Goal: Task Accomplishment & Management: Use online tool/utility

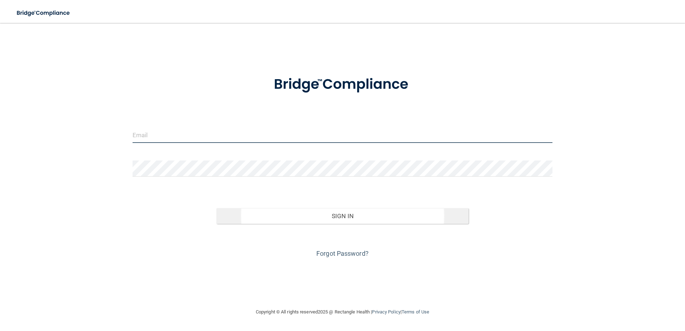
type input "[EMAIL_ADDRESS][DOMAIN_NAME]"
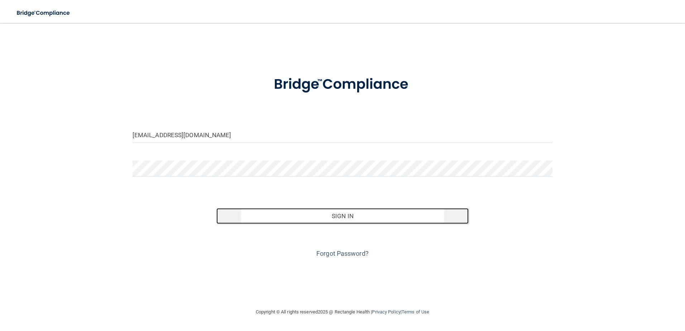
click at [347, 214] on button "Sign In" at bounding box center [342, 216] width 252 height 16
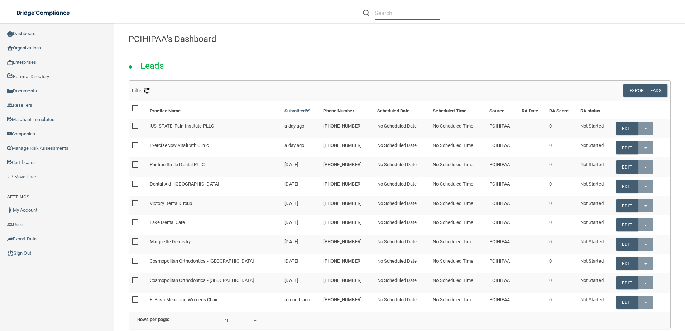
click at [399, 15] on input "text" at bounding box center [408, 12] width 66 height 13
paste input "Great Lakes Dental Partners"
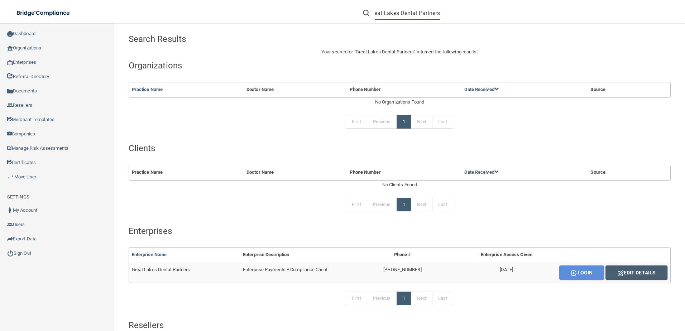
type input "Great Lakes Dental Partners"
click at [574, 272] on button "Login" at bounding box center [581, 273] width 45 height 14
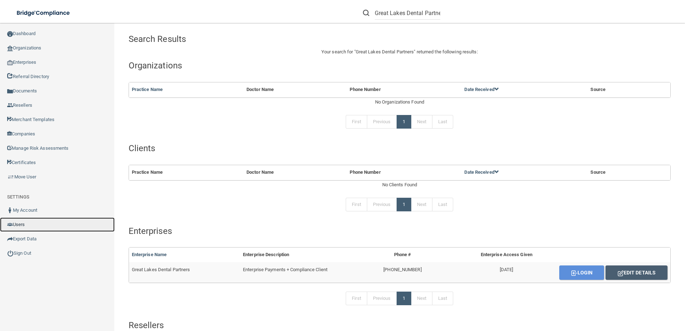
click at [24, 223] on link "Users" at bounding box center [57, 225] width 115 height 14
click at [20, 224] on link "Users" at bounding box center [57, 225] width 115 height 14
click at [25, 208] on link "My Account" at bounding box center [57, 210] width 115 height 14
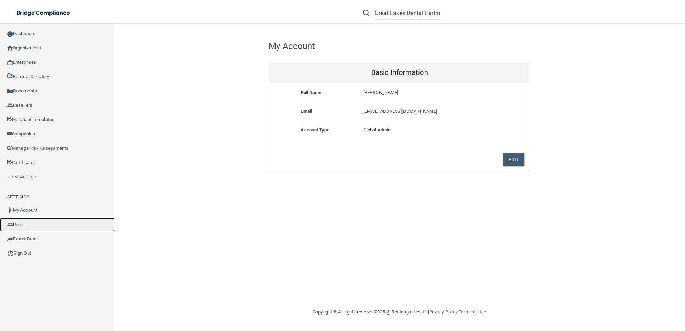
click at [23, 225] on link "Users" at bounding box center [57, 225] width 115 height 14
click at [22, 222] on link "Users" at bounding box center [57, 225] width 115 height 14
click at [25, 222] on link "Users" at bounding box center [57, 225] width 115 height 14
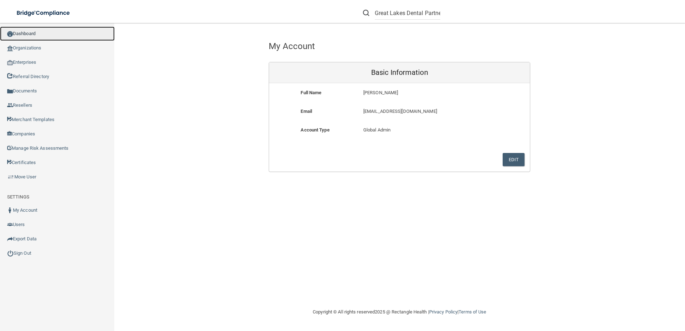
click at [26, 32] on link "Dashboard" at bounding box center [57, 34] width 115 height 14
